Goal: Transaction & Acquisition: Book appointment/travel/reservation

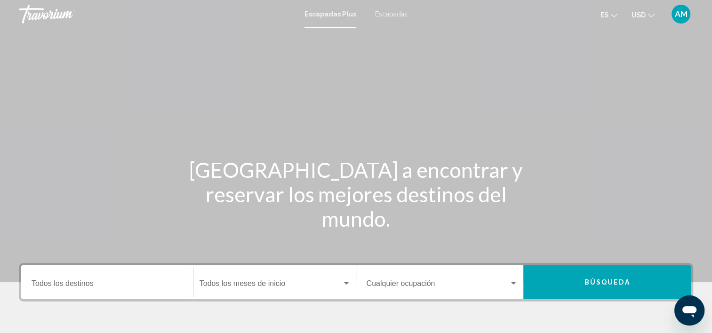
click at [385, 12] on span "Escapadas" at bounding box center [391, 14] width 32 height 8
click at [336, 13] on span "Escapadas Plus" at bounding box center [328, 14] width 47 height 8
click at [578, 280] on button "Búsqueda" at bounding box center [607, 282] width 168 height 34
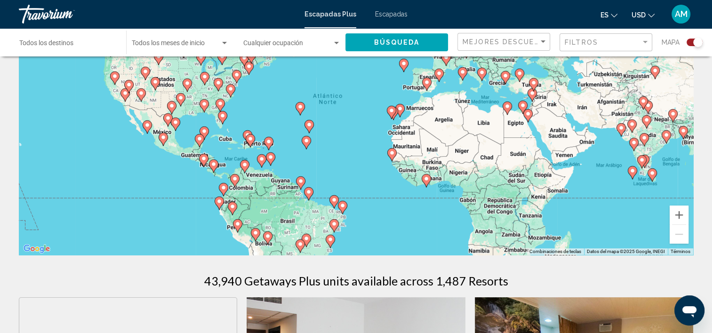
scroll to position [94, 0]
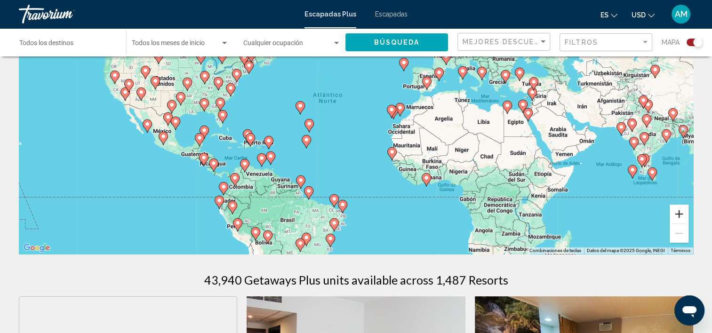
click at [680, 211] on button "Ampliar" at bounding box center [679, 214] width 19 height 19
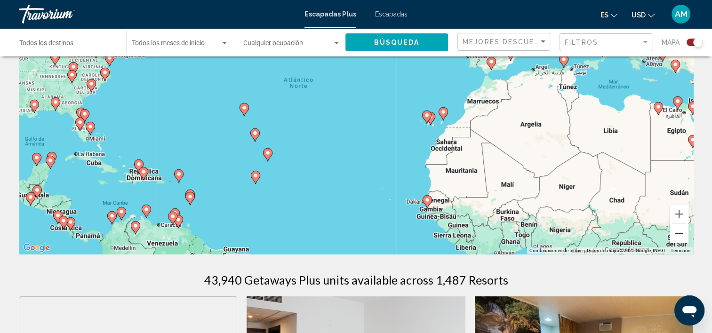
click at [680, 234] on button "Reducir" at bounding box center [679, 233] width 19 height 19
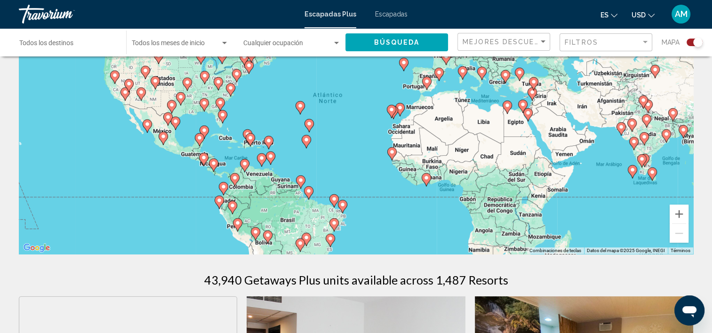
click at [316, 250] on div "Para activar la función de arrastre con el teclado, pulsa Alt + Intro. Cuando h…" at bounding box center [356, 113] width 674 height 282
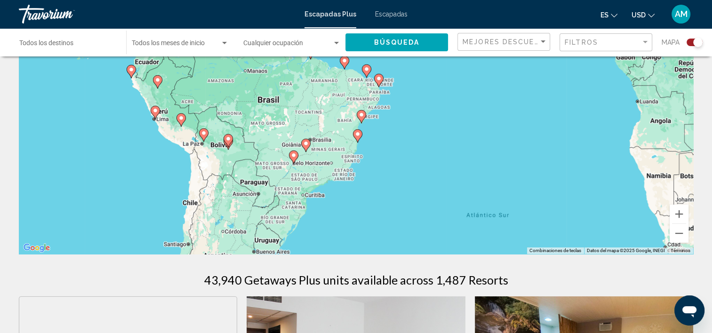
drag, startPoint x: 347, startPoint y: 198, endPoint x: 356, endPoint y: 107, distance: 90.8
click at [356, 107] on div "Para activar la función de arrastre con el teclado, pulsa Alt + Intro. Cuando h…" at bounding box center [356, 113] width 674 height 282
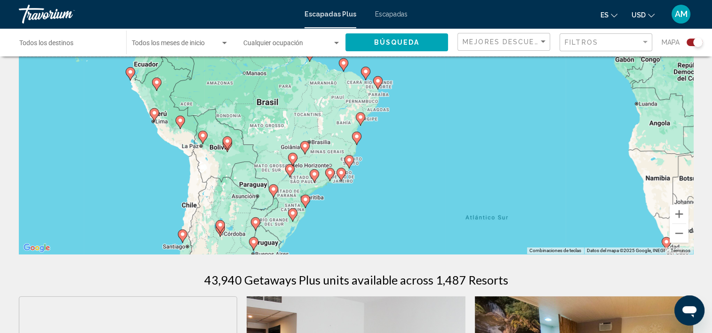
click at [291, 212] on image "Contenido principal" at bounding box center [293, 213] width 6 height 6
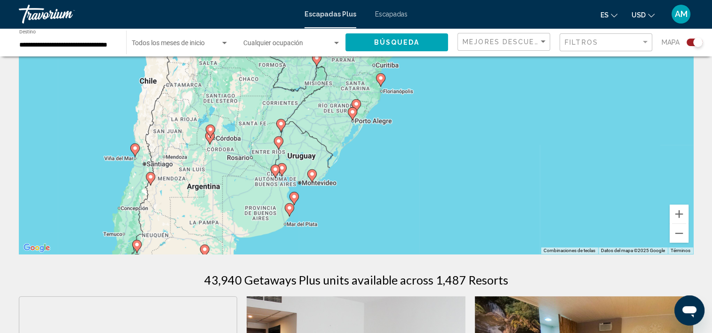
click at [350, 112] on image "Contenido principal" at bounding box center [353, 112] width 6 height 6
type input "**********"
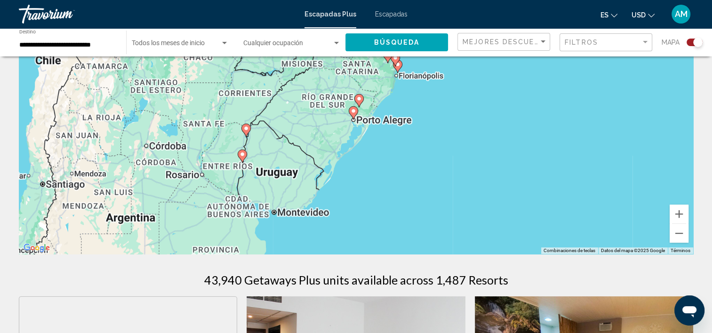
click at [350, 112] on div "Para activar la función de arrastre con el teclado, pulsa Alt + Intro. Cuando h…" at bounding box center [356, 113] width 674 height 282
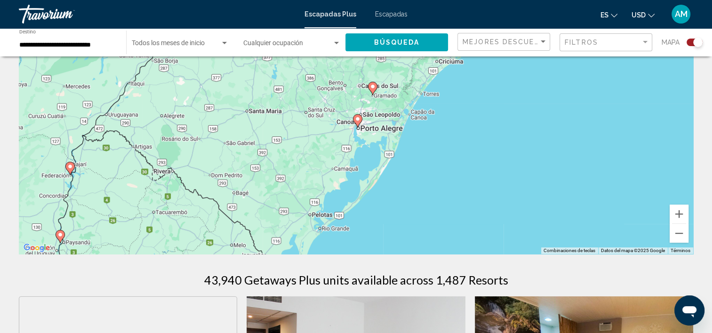
scroll to position [0, 0]
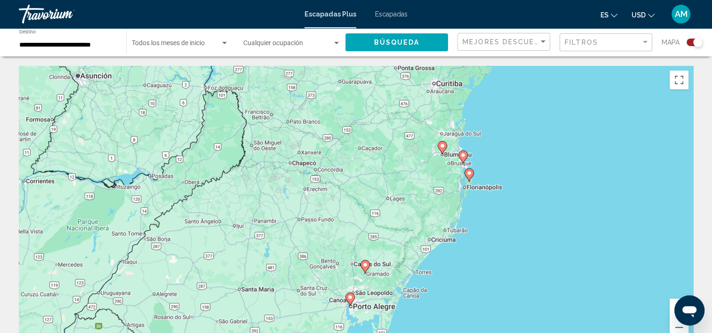
drag, startPoint x: 439, startPoint y: 157, endPoint x: 431, endPoint y: 243, distance: 87.0
click at [431, 243] on div "Para activar la función de arrastre con el teclado, pulsa Alt + Intro. Cuando h…" at bounding box center [356, 207] width 674 height 282
click at [454, 158] on div "Para activar la función de arrastre con el teclado, pulsa Alt + Intro. Cuando h…" at bounding box center [356, 207] width 674 height 282
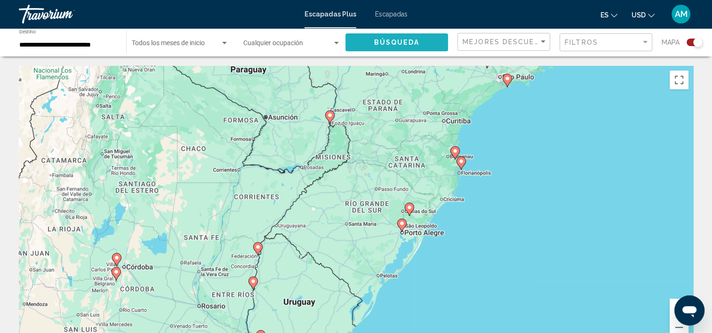
click at [400, 40] on span "Búsqueda" at bounding box center [397, 43] width 46 height 8
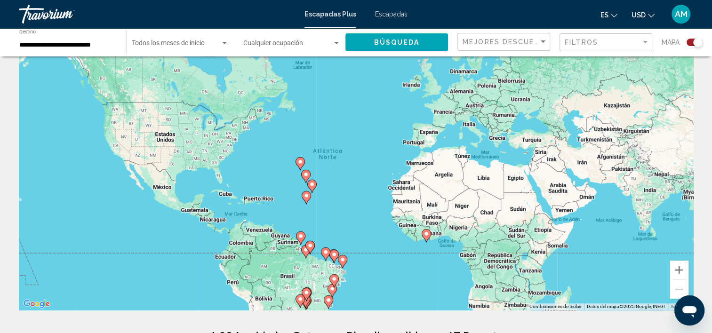
scroll to position [38, 0]
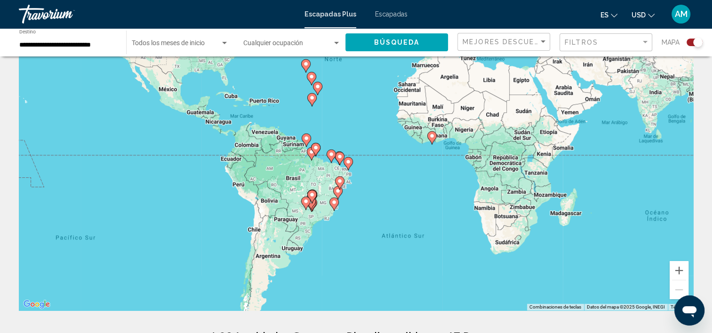
drag, startPoint x: 360, startPoint y: 264, endPoint x: 365, endPoint y: 166, distance: 99.0
click at [365, 166] on div "Para activar la función de arrastre con el teclado, pulsa Alt + Intro. Cuando h…" at bounding box center [356, 169] width 674 height 282
click at [326, 217] on icon "Contenido principal" at bounding box center [325, 212] width 8 height 12
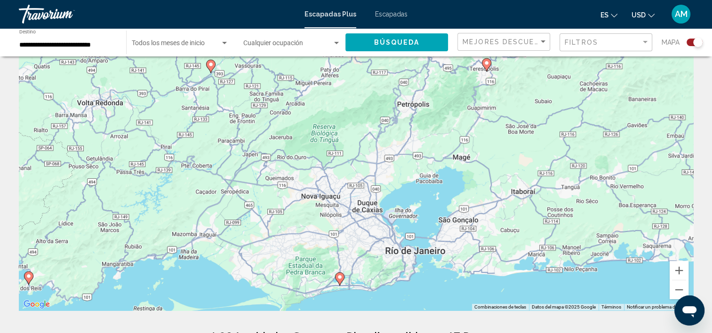
drag, startPoint x: 427, startPoint y: 186, endPoint x: 411, endPoint y: 297, distance: 111.7
click at [411, 297] on div "Para activar la función de arrastre con el teclado, pulsa Alt + Intro. Cuando h…" at bounding box center [356, 169] width 674 height 282
click at [404, 258] on div "Para activar la función de arrastre con el teclado, pulsa Alt + Intro. Cuando h…" at bounding box center [356, 169] width 674 height 282
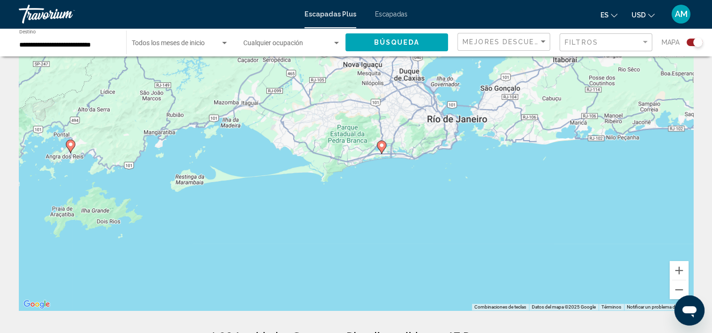
drag, startPoint x: 421, startPoint y: 242, endPoint x: 464, endPoint y: 111, distance: 137.9
click at [464, 111] on div "Para activar la función de arrastre con el teclado, pulsa Alt + Intro. Cuando h…" at bounding box center [356, 169] width 674 height 282
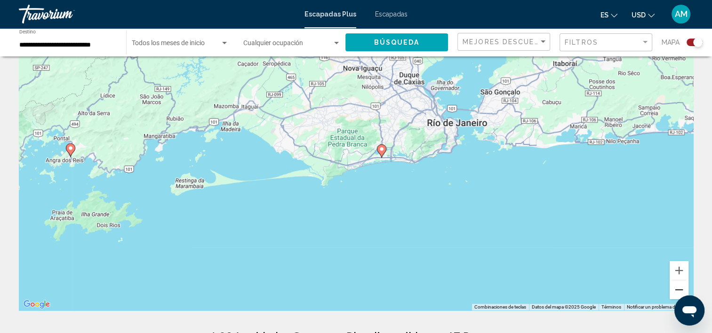
click at [679, 290] on button "Reducir" at bounding box center [679, 289] width 19 height 19
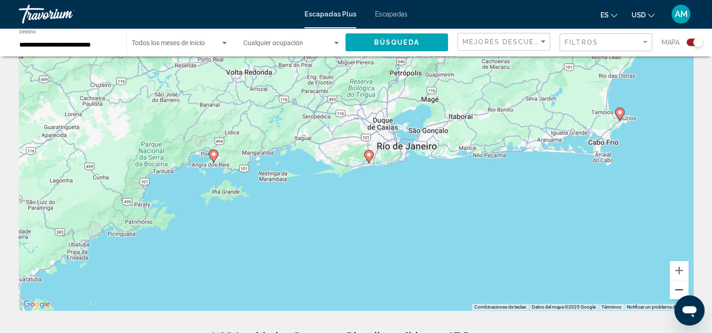
click at [679, 290] on button "Reducir" at bounding box center [679, 289] width 19 height 19
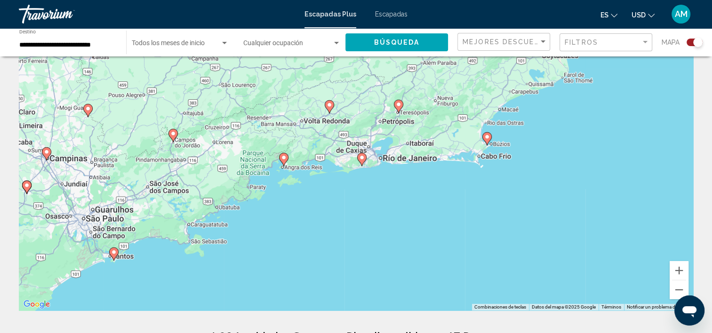
click at [113, 251] on image "Contenido principal" at bounding box center [114, 252] width 6 height 6
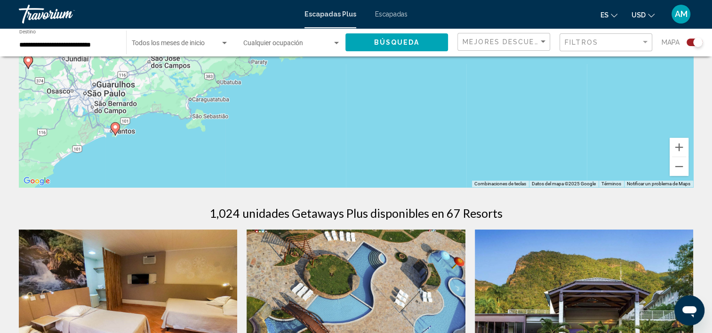
scroll to position [0, 0]
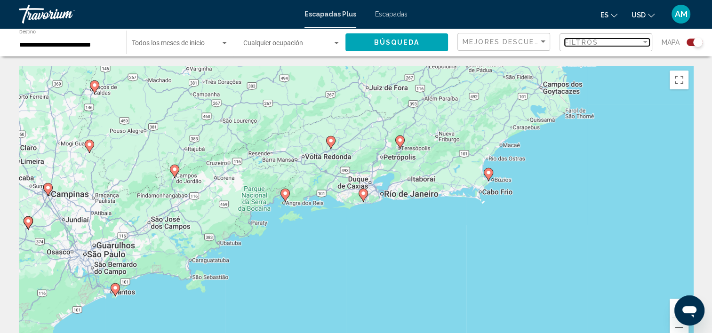
click at [644, 43] on div "Filtro" at bounding box center [645, 42] width 5 height 2
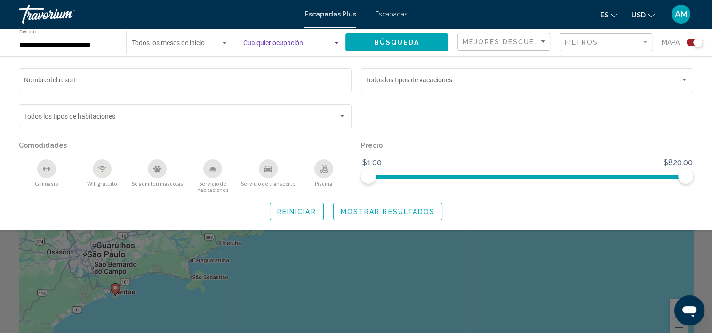
click at [333, 41] on div "Widget de búsqueda" at bounding box center [336, 44] width 8 height 8
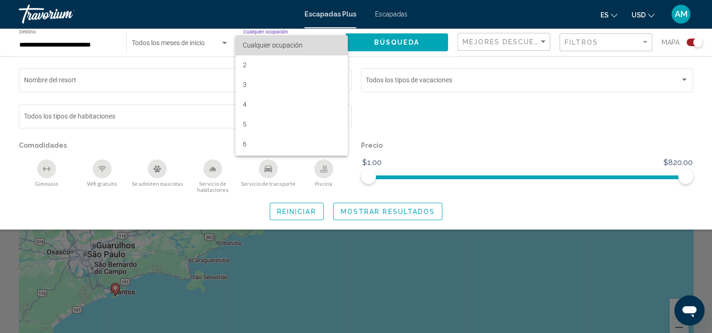
click at [333, 41] on mat-option "Cualquier ocupación" at bounding box center [291, 45] width 112 height 20
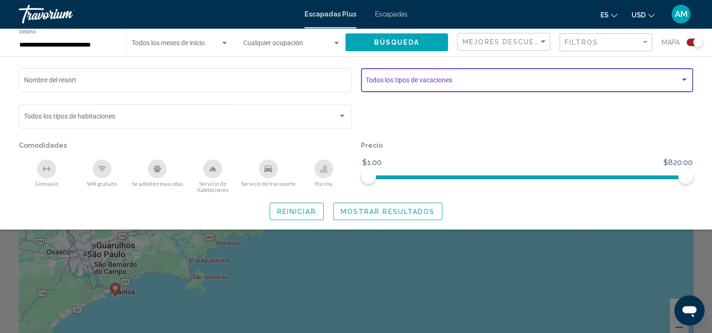
click at [682, 81] on div "Widget de búsqueda" at bounding box center [684, 80] width 8 height 8
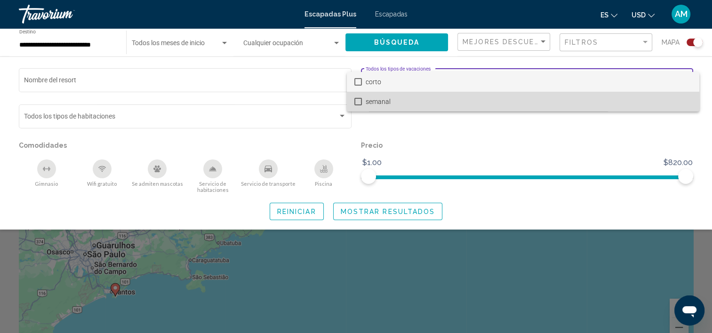
click at [355, 104] on mat-pseudo-checkbox at bounding box center [358, 102] width 8 height 8
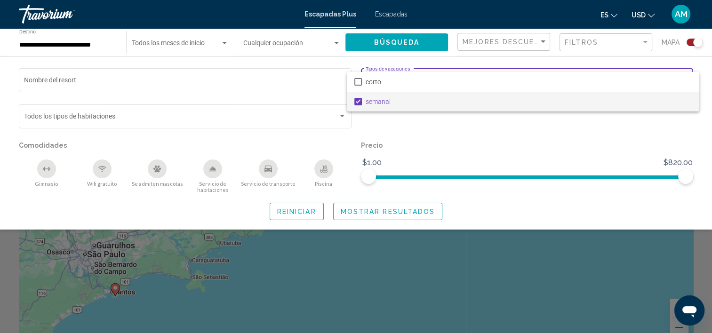
click at [538, 262] on div at bounding box center [356, 166] width 712 height 333
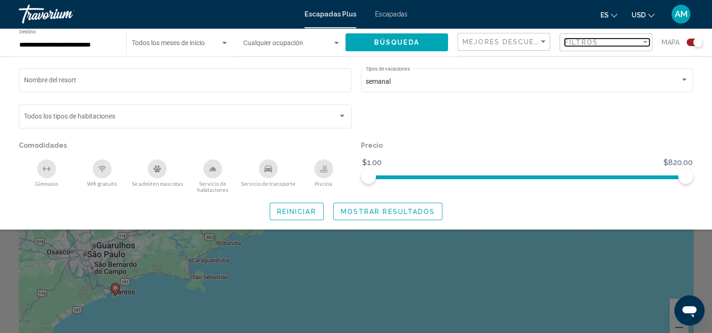
click at [644, 41] on div "Filtro" at bounding box center [645, 42] width 5 height 2
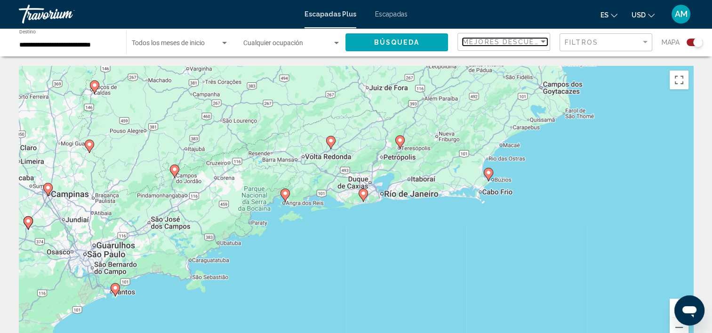
click at [543, 41] on div "Ordenar por" at bounding box center [543, 41] width 5 height 2
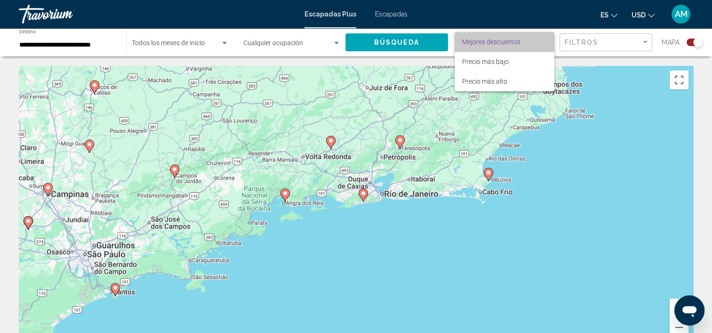
click at [543, 41] on span "Mejores descuentos" at bounding box center [504, 42] width 85 height 20
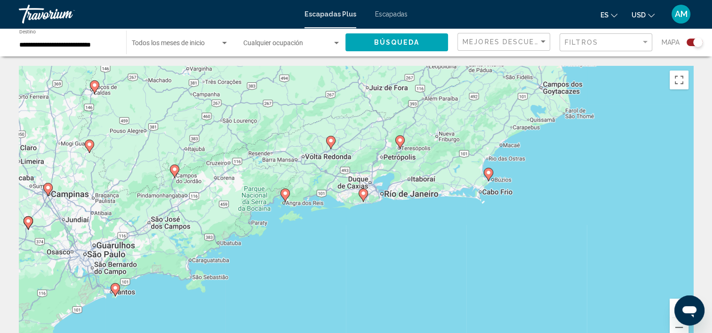
click at [694, 41] on div "Widget de búsqueda" at bounding box center [697, 42] width 9 height 9
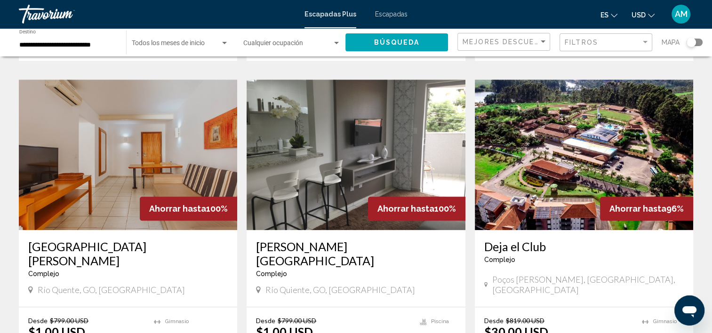
scroll to position [1058, 0]
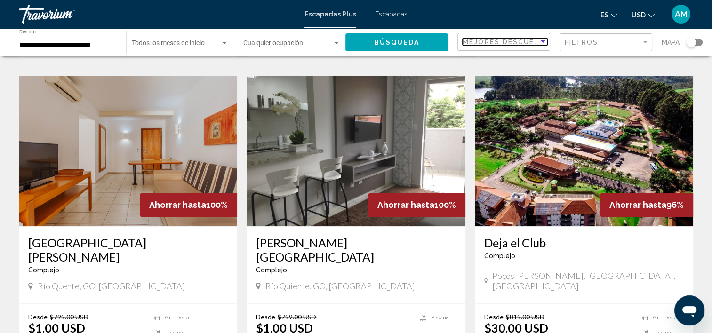
click at [542, 40] on div "Ordenar por" at bounding box center [543, 41] width 5 height 2
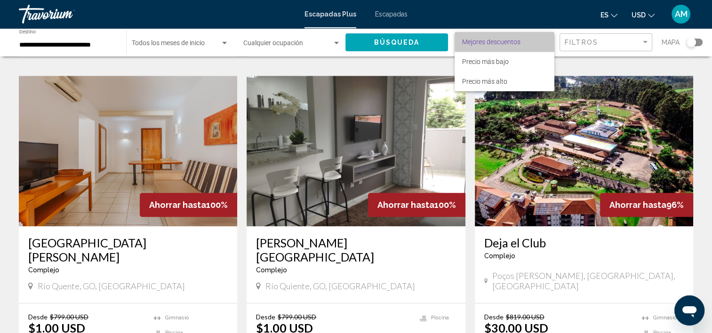
click at [542, 40] on span "Mejores descuentos" at bounding box center [504, 42] width 85 height 20
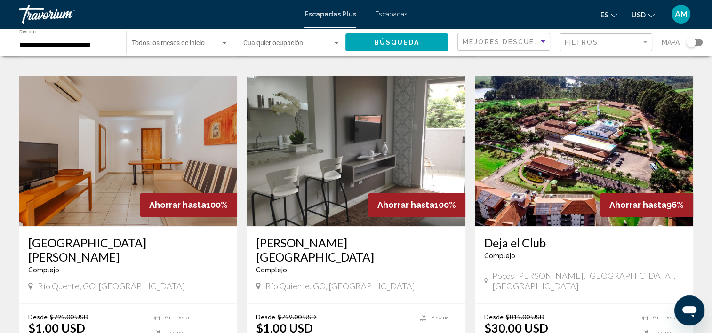
click at [412, 44] on span "Búsqueda" at bounding box center [397, 43] width 46 height 8
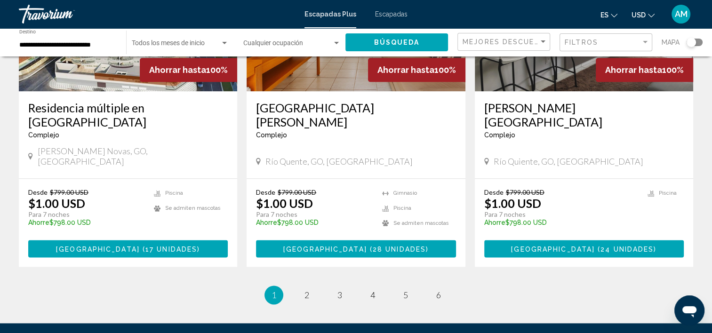
scroll to position [1167, 0]
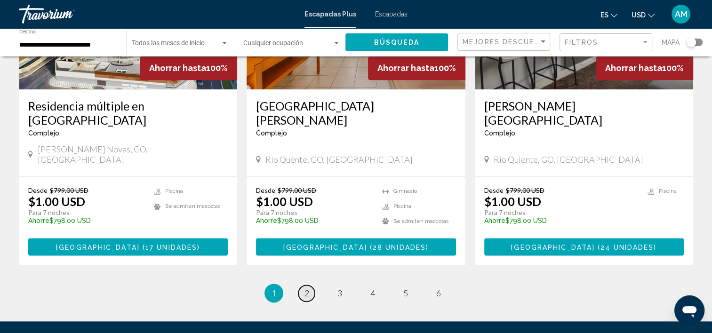
click at [307, 288] on span "2" at bounding box center [306, 293] width 5 height 10
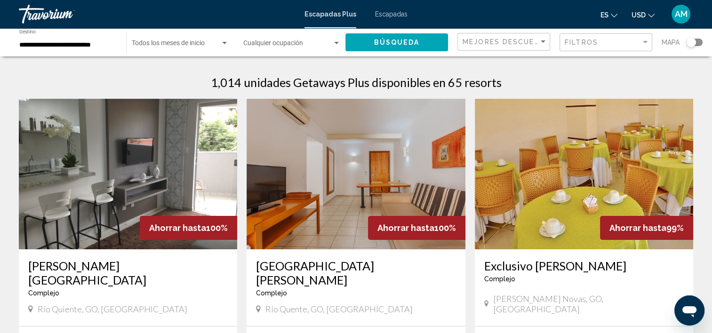
click at [679, 16] on span "AM" at bounding box center [681, 13] width 13 height 9
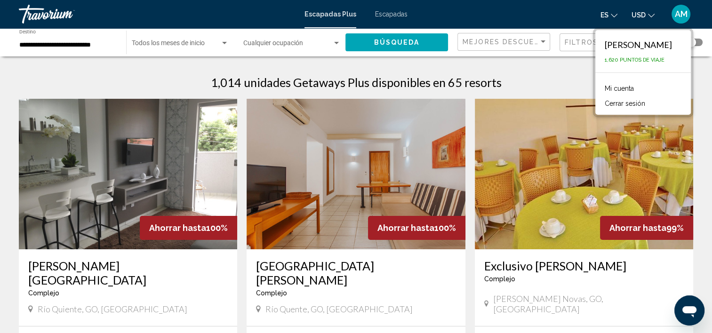
click at [679, 16] on span "AM" at bounding box center [681, 13] width 13 height 9
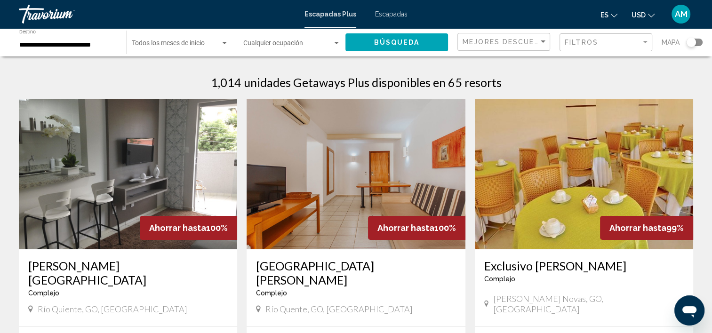
click at [616, 14] on icon "Cambiar idioma" at bounding box center [614, 15] width 7 height 7
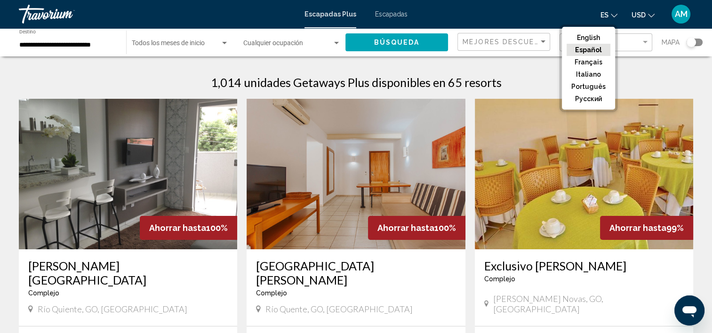
click at [616, 14] on icon "Cambiar idioma" at bounding box center [614, 15] width 7 height 7
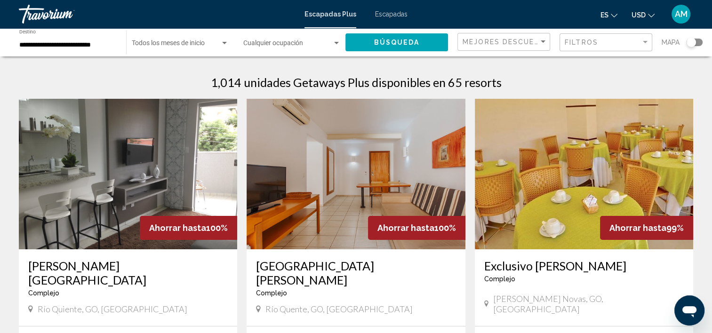
click at [616, 14] on icon "Cambiar idioma" at bounding box center [614, 15] width 7 height 7
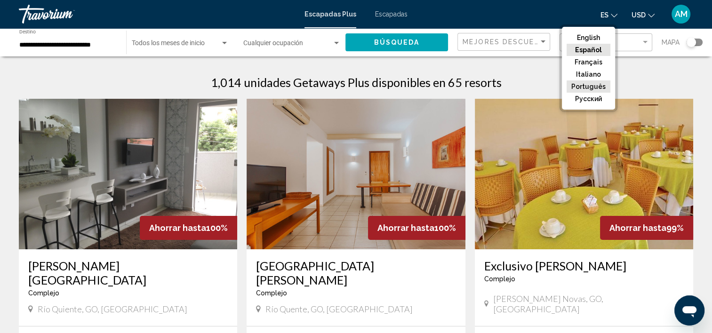
click at [597, 86] on button "Português" at bounding box center [589, 86] width 44 height 12
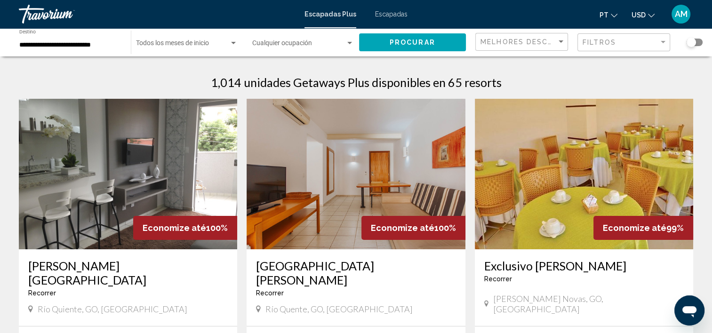
click at [394, 11] on span "Escapadas" at bounding box center [391, 14] width 32 height 8
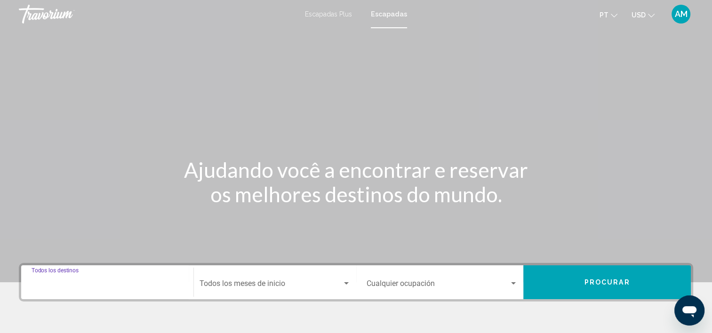
click at [137, 285] on input "Destination Todos los destinos" at bounding box center [108, 285] width 152 height 8
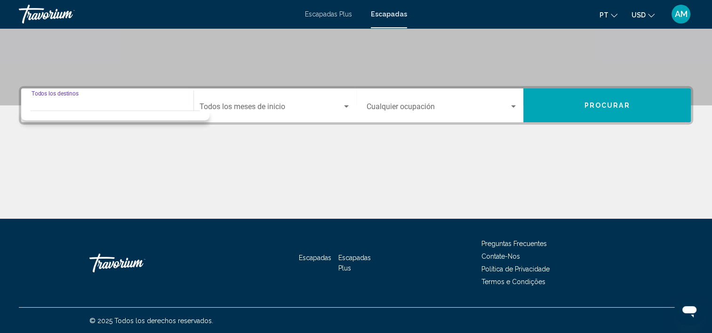
scroll to position [177, 0]
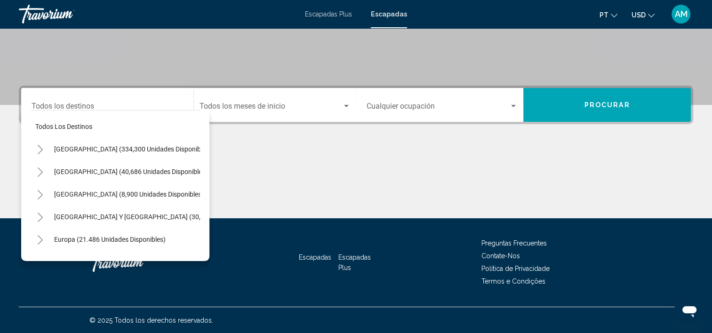
click at [328, 15] on span "Escapadas Plus" at bounding box center [328, 14] width 47 height 8
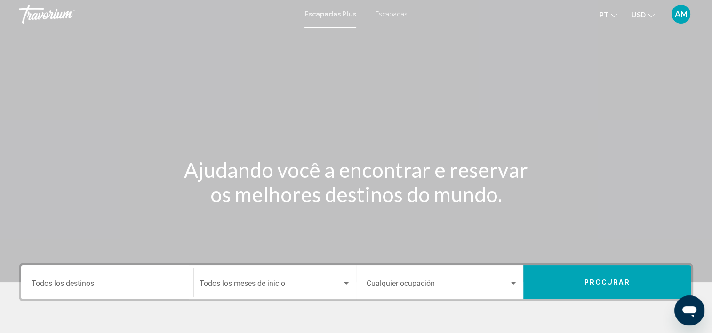
click at [118, 283] on input "Destination Todos los destinos" at bounding box center [108, 285] width 152 height 8
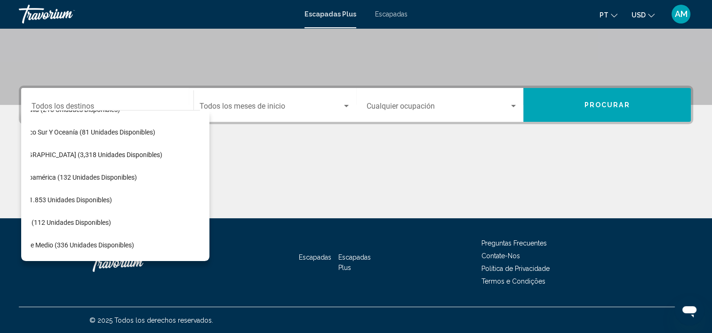
scroll to position [160, 43]
click at [384, 12] on span "Escapadas" at bounding box center [391, 14] width 32 height 8
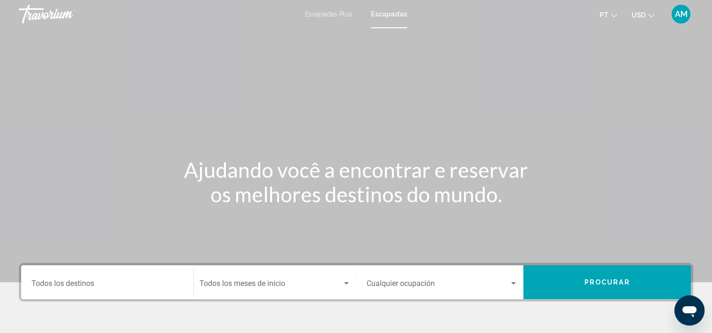
click at [153, 278] on div "Destination Todos los destinos" at bounding box center [108, 283] width 152 height 30
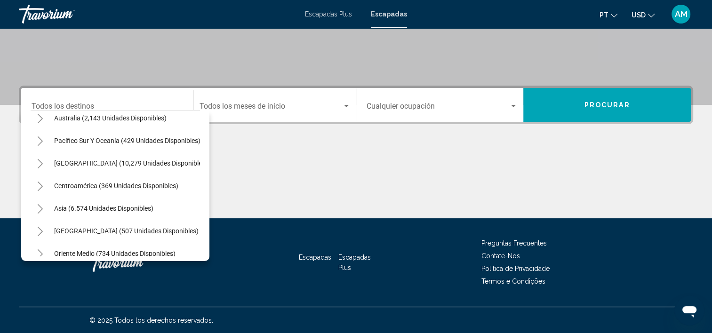
scroll to position [160, 0]
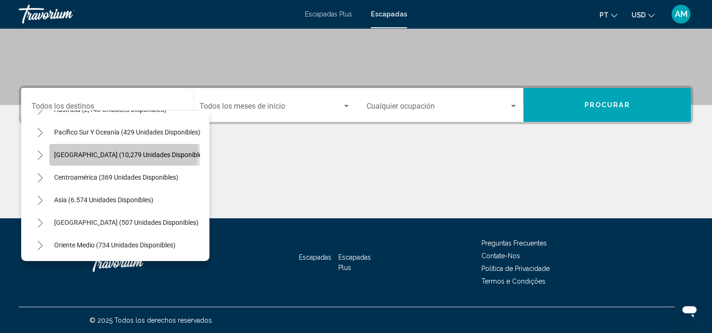
click at [121, 151] on span "[GEOGRAPHIC_DATA] (10,279 unidades disponibles)" at bounding box center [130, 155] width 153 height 8
type input "**********"
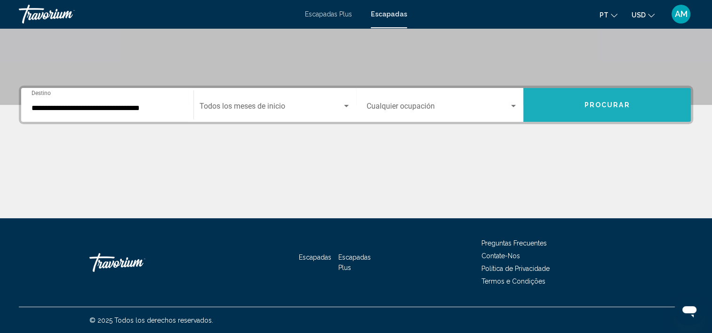
click at [613, 102] on span "Procurar" at bounding box center [607, 106] width 46 height 8
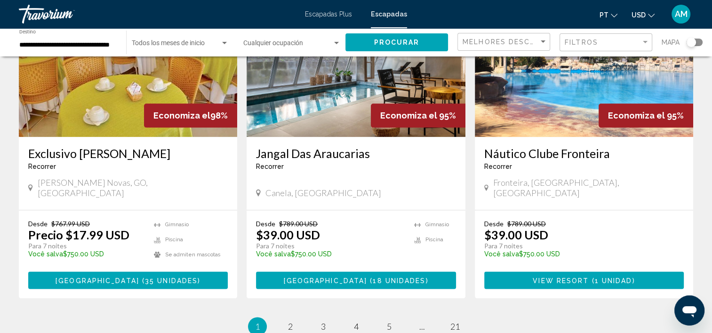
scroll to position [1129, 0]
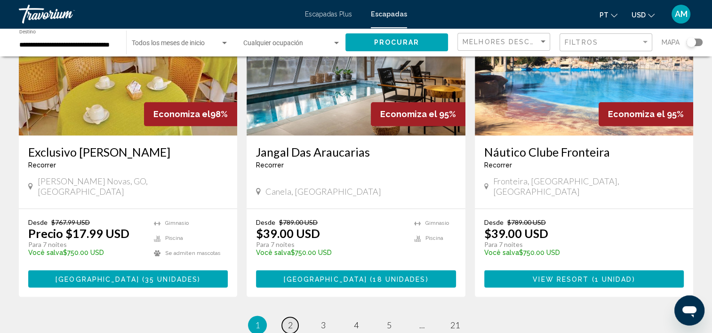
click at [288, 320] on span "2" at bounding box center [290, 325] width 5 height 10
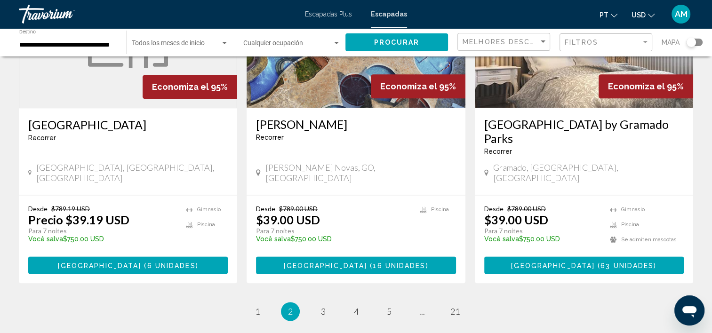
scroll to position [1167, 0]
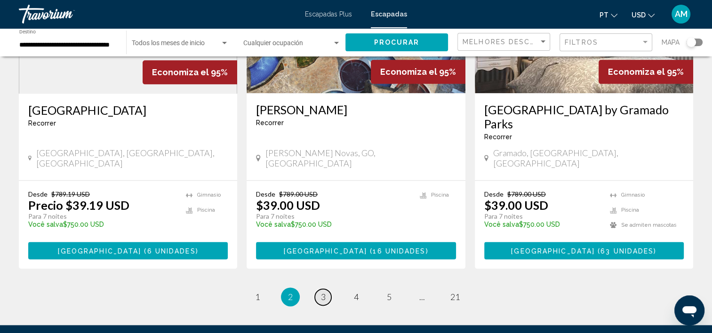
click at [322, 292] on span "3" at bounding box center [323, 297] width 5 height 10
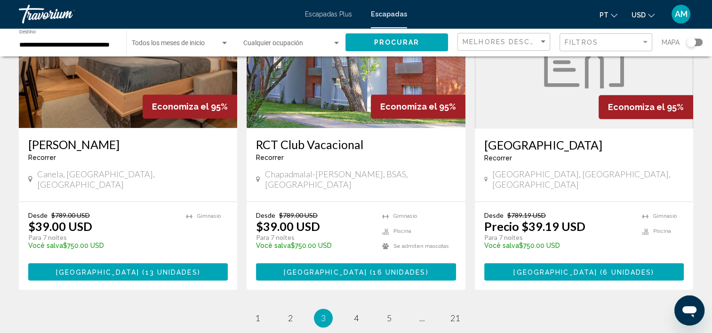
scroll to position [1148, 0]
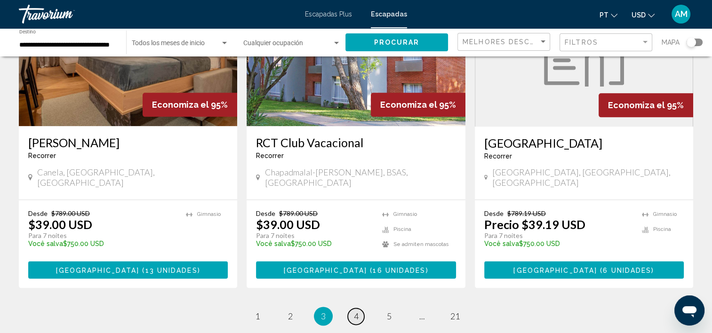
click at [356, 311] on span "4" at bounding box center [356, 316] width 5 height 10
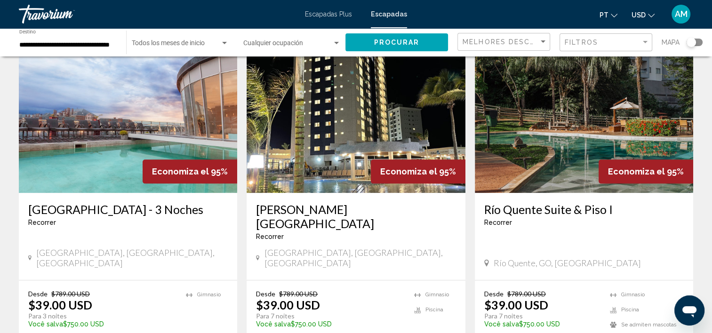
scroll to position [1111, 0]
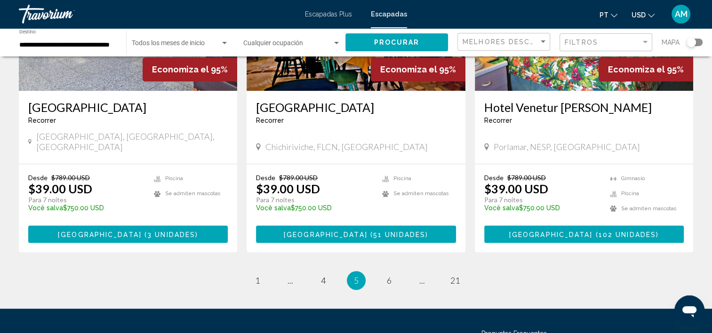
scroll to position [1186, 0]
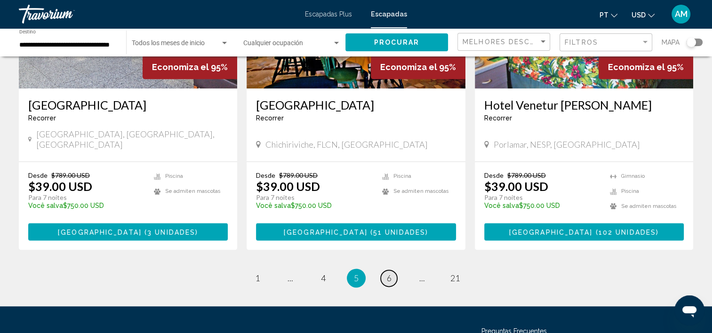
click at [388, 273] on span "6" at bounding box center [389, 278] width 5 height 10
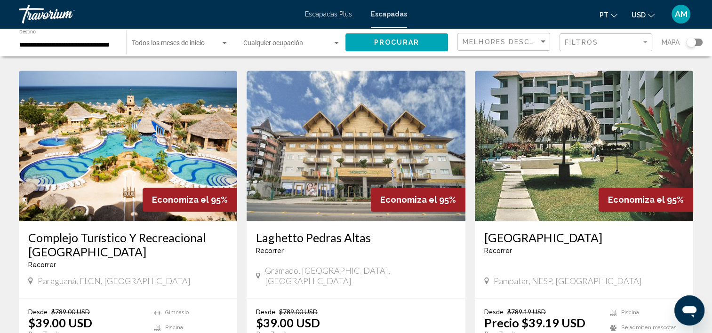
scroll to position [1054, 0]
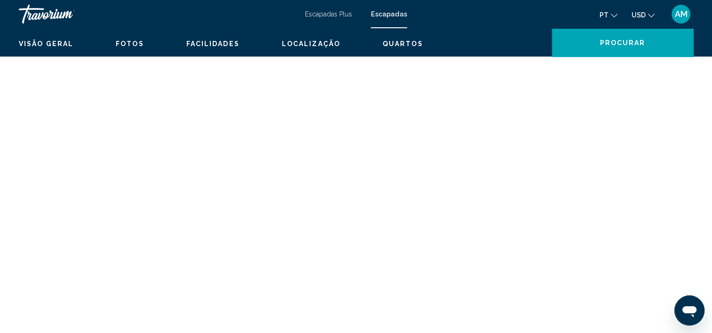
scroll to position [3, 0]
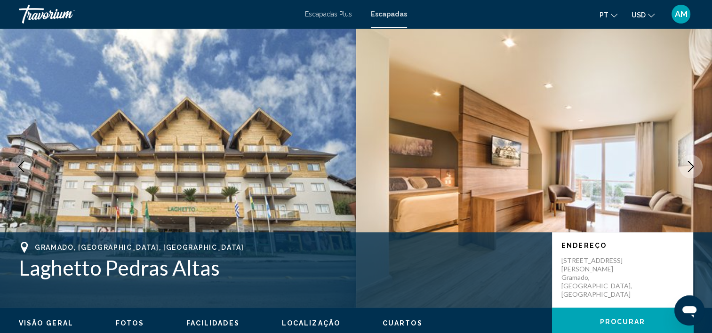
click at [694, 163] on icon "Siguiente imagen" at bounding box center [690, 166] width 11 height 11
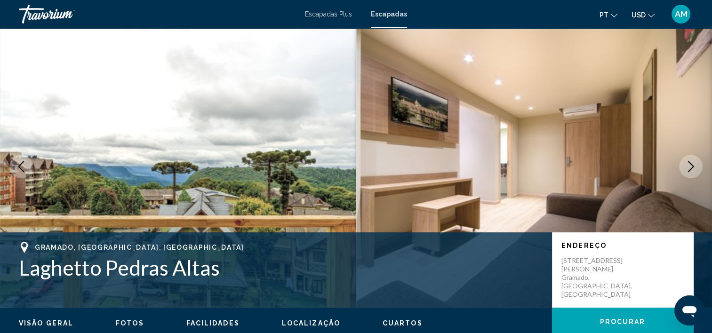
click at [694, 163] on icon "Siguiente imagen" at bounding box center [690, 166] width 11 height 11
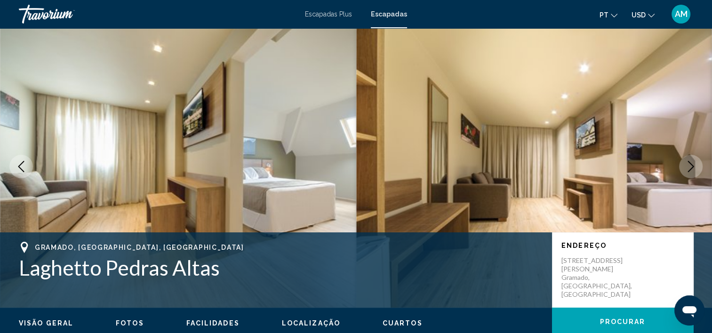
click at [694, 163] on icon "Siguiente imagen" at bounding box center [690, 166] width 11 height 11
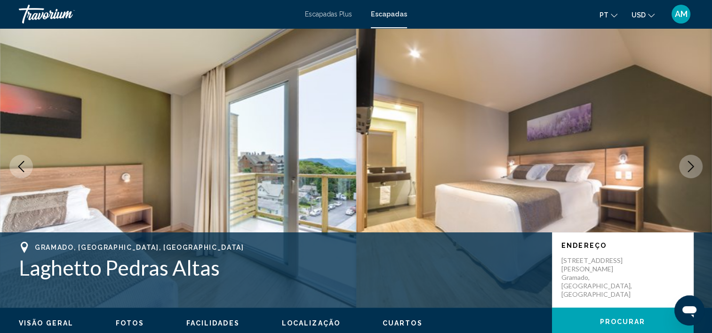
click at [694, 163] on icon "Siguiente imagen" at bounding box center [690, 166] width 11 height 11
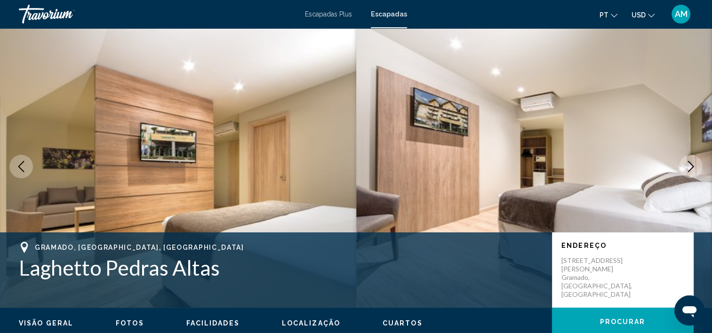
click at [694, 163] on icon "Siguiente imagen" at bounding box center [690, 166] width 11 height 11
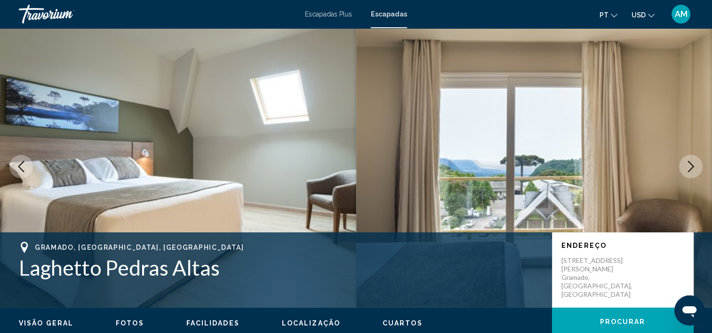
click at [694, 163] on icon "Siguiente imagen" at bounding box center [690, 166] width 11 height 11
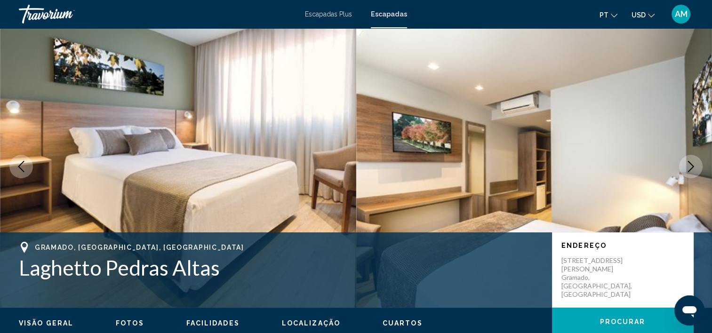
click at [694, 163] on icon "Siguiente imagen" at bounding box center [690, 166] width 11 height 11
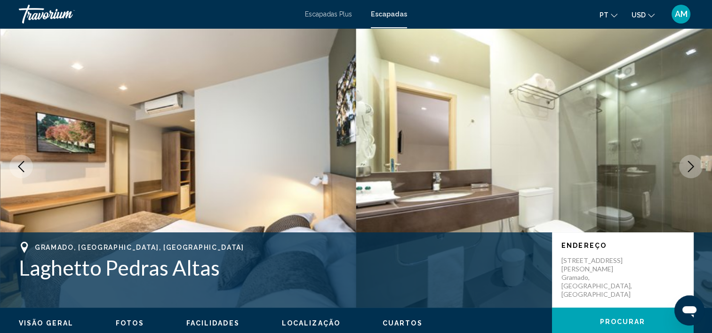
click at [694, 163] on icon "Siguiente imagen" at bounding box center [690, 166] width 11 height 11
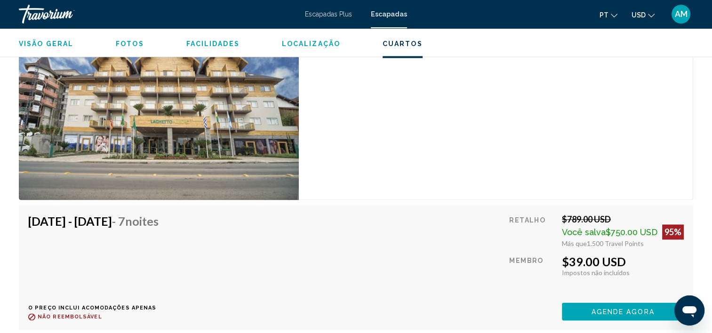
scroll to position [1449, 0]
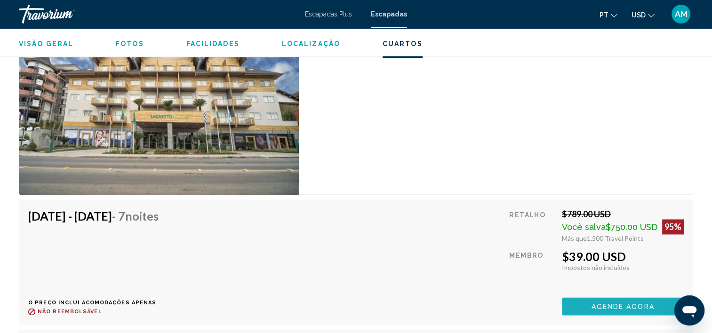
click at [618, 304] on span "Agende agora" at bounding box center [622, 307] width 63 height 8
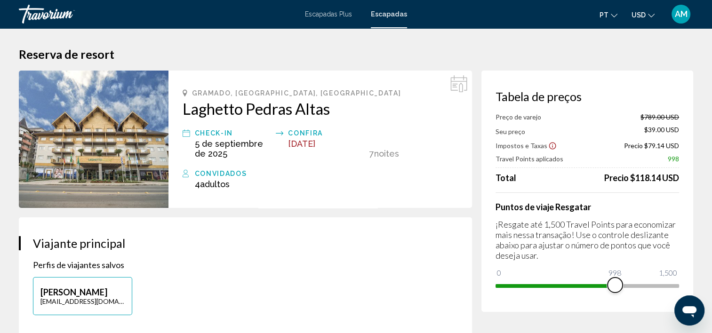
drag, startPoint x: 676, startPoint y: 285, endPoint x: 614, endPoint y: 298, distance: 63.5
click at [614, 298] on div "Tabela de preços Preço de varejo $789.00 USD Seu preço $39.00 USD Impostos e Ta…" at bounding box center [587, 191] width 212 height 241
drag, startPoint x: 615, startPoint y: 286, endPoint x: 683, endPoint y: 283, distance: 67.4
click at [683, 283] on div "Tabela de preços Preço de varejo $789.00 USD Seu preço Precio $294.00 USD Impos…" at bounding box center [587, 191] width 212 height 241
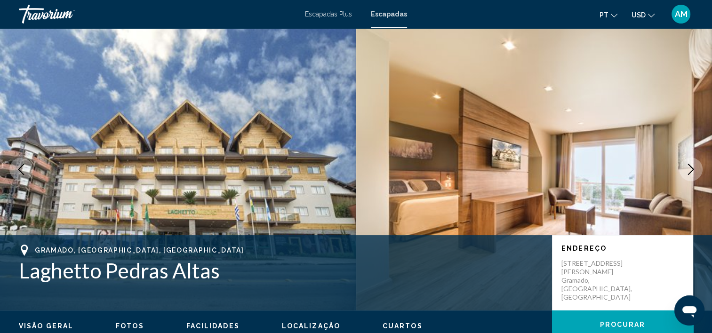
scroll to position [3, 0]
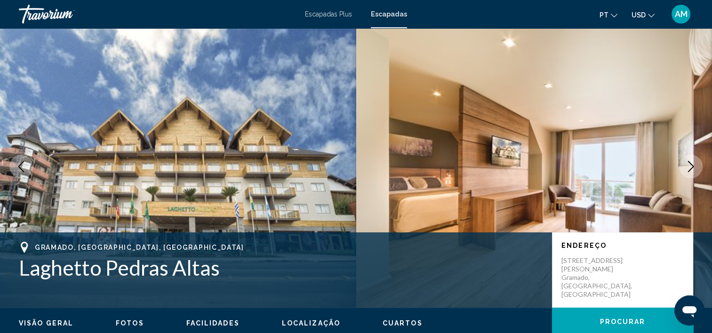
click at [686, 166] on icon "Siguiente imagen" at bounding box center [690, 166] width 11 height 11
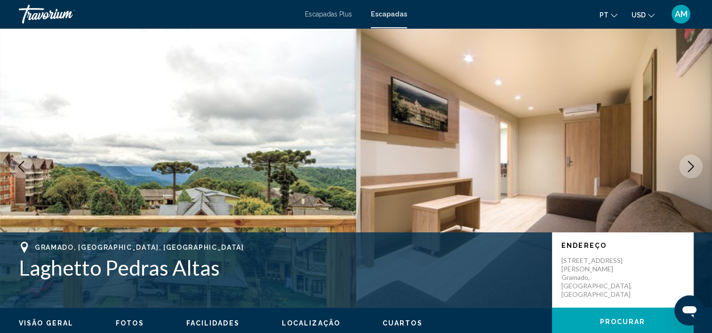
click at [686, 166] on icon "Siguiente imagen" at bounding box center [690, 166] width 11 height 11
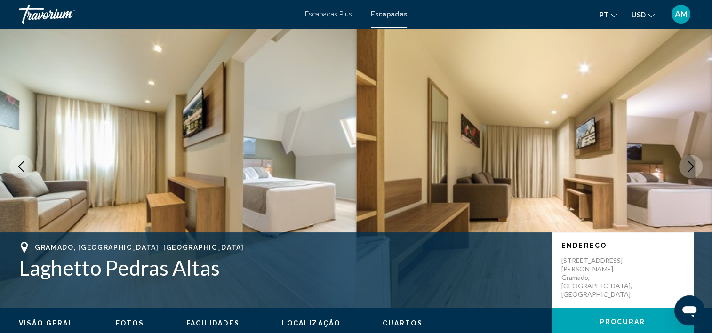
click at [686, 166] on icon "Siguiente imagen" at bounding box center [690, 166] width 11 height 11
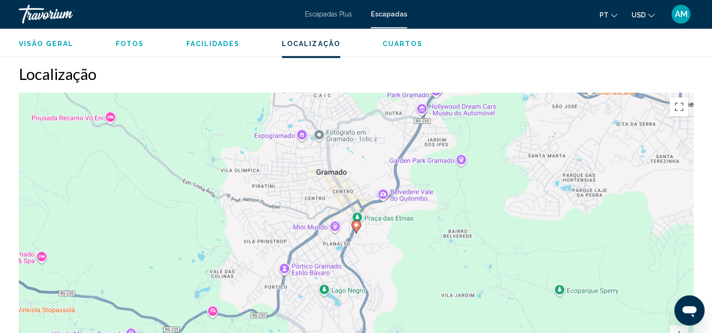
scroll to position [998, 0]
